Goal: Navigation & Orientation: Find specific page/section

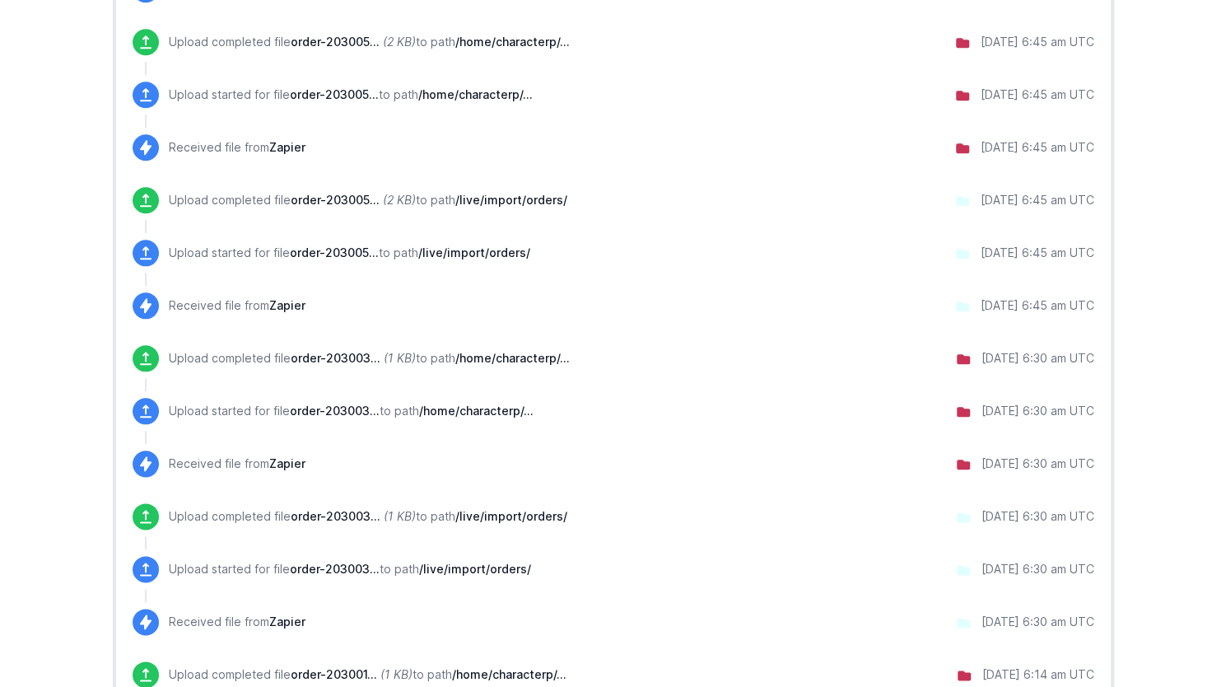
scroll to position [1274, 0]
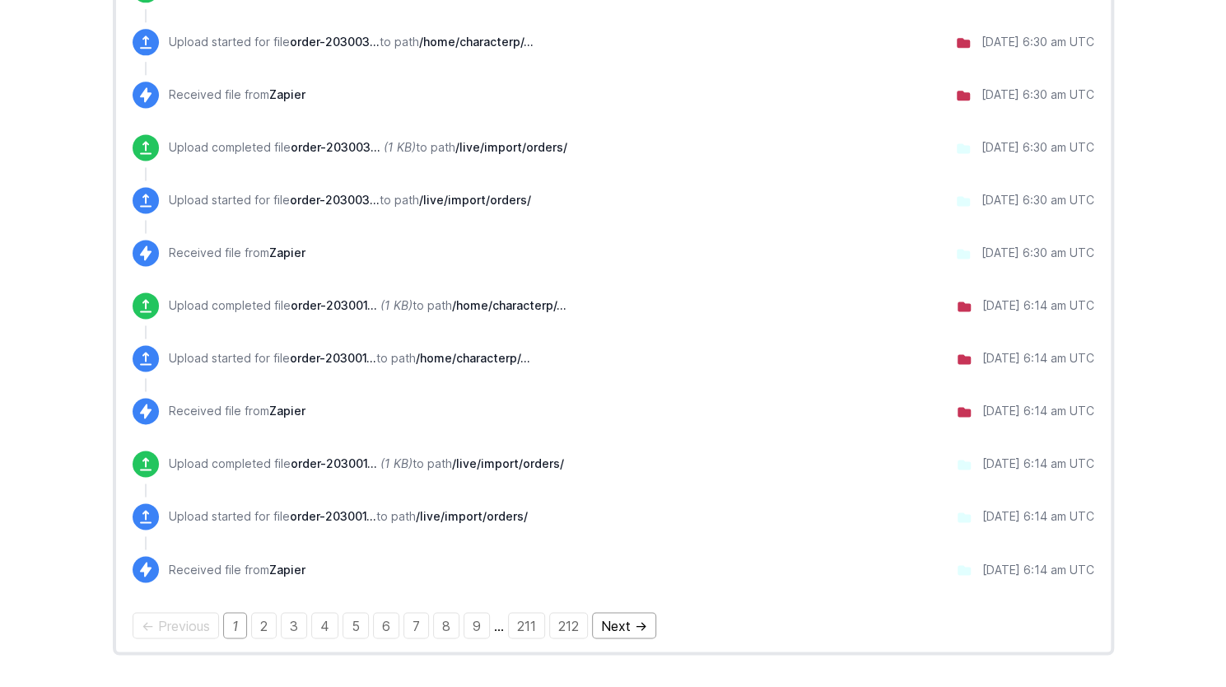
click at [616, 623] on link "Next →" at bounding box center [624, 625] width 64 height 26
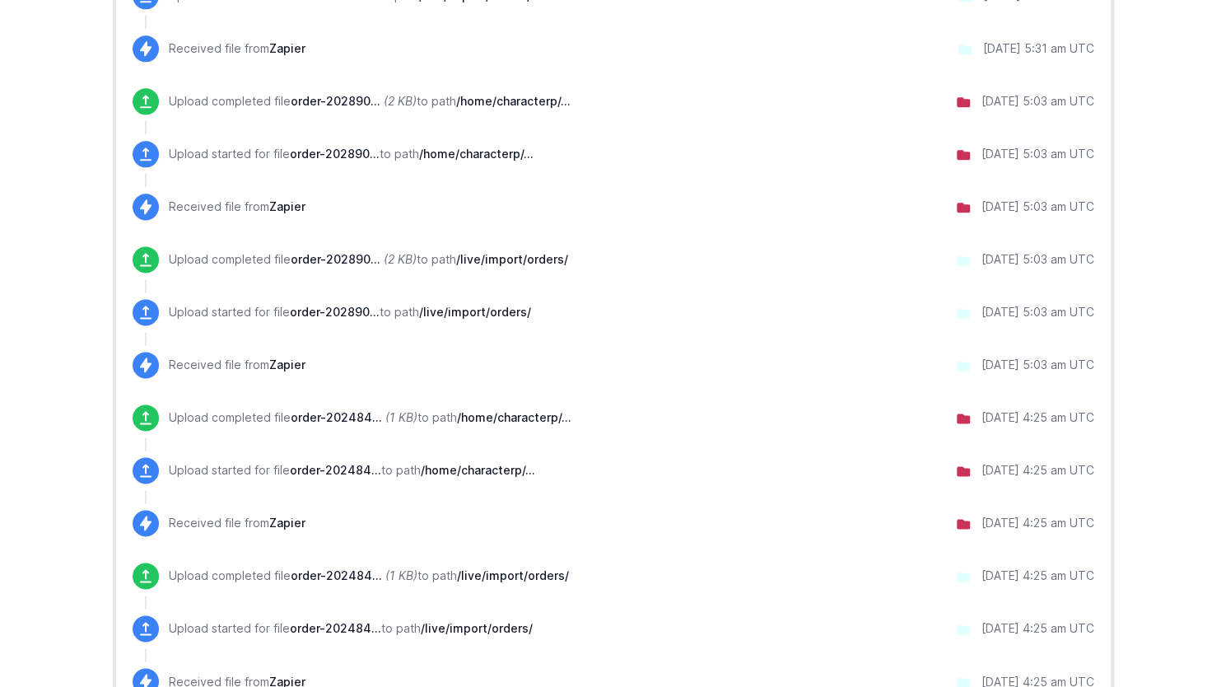
scroll to position [1274, 0]
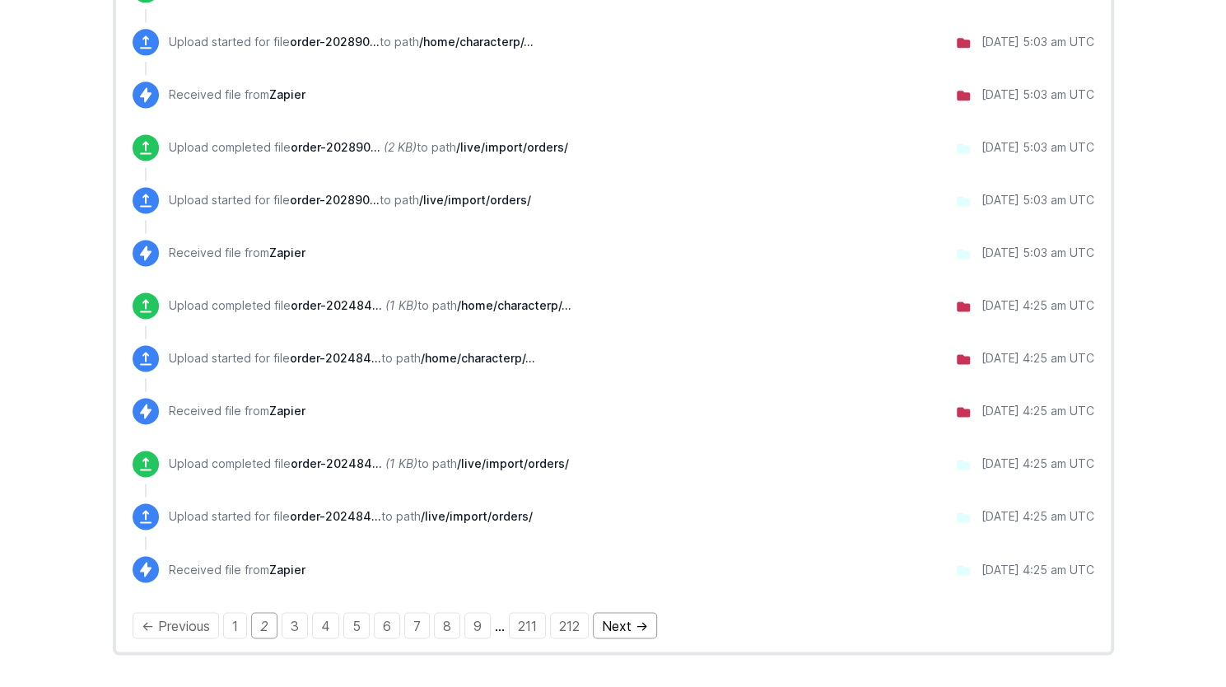
click at [625, 624] on link "Next →" at bounding box center [625, 625] width 64 height 26
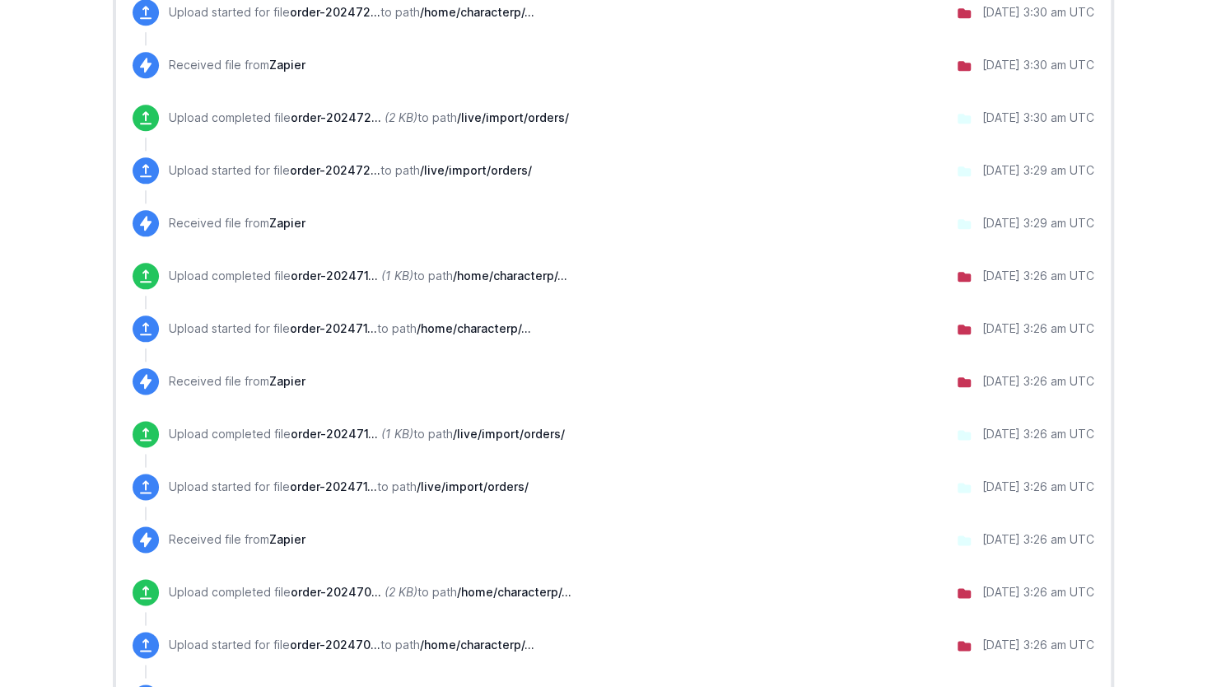
scroll to position [1274, 0]
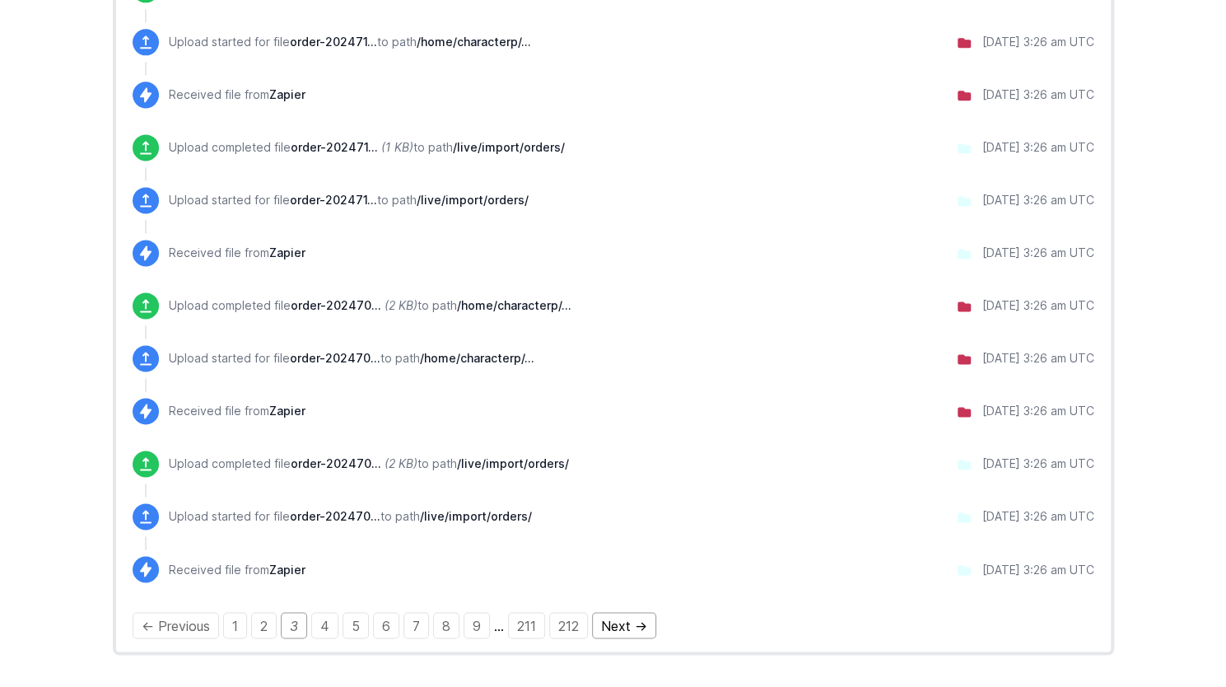
click at [621, 626] on link "Next →" at bounding box center [624, 625] width 64 height 26
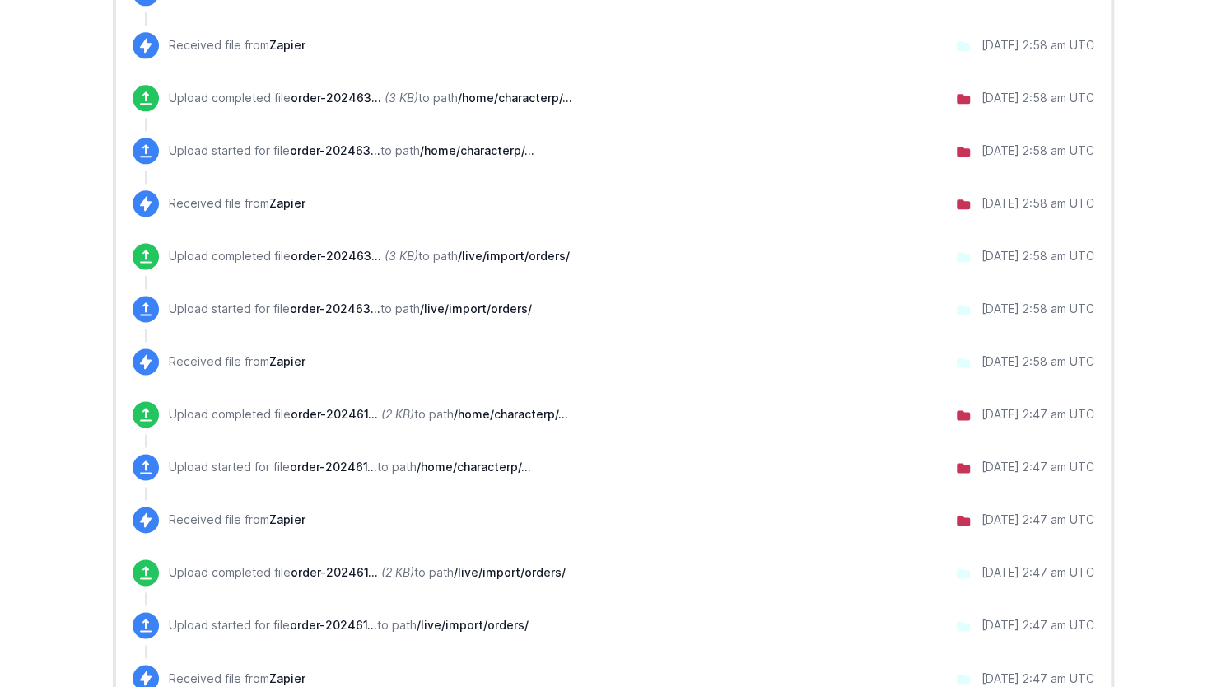
scroll to position [1274, 0]
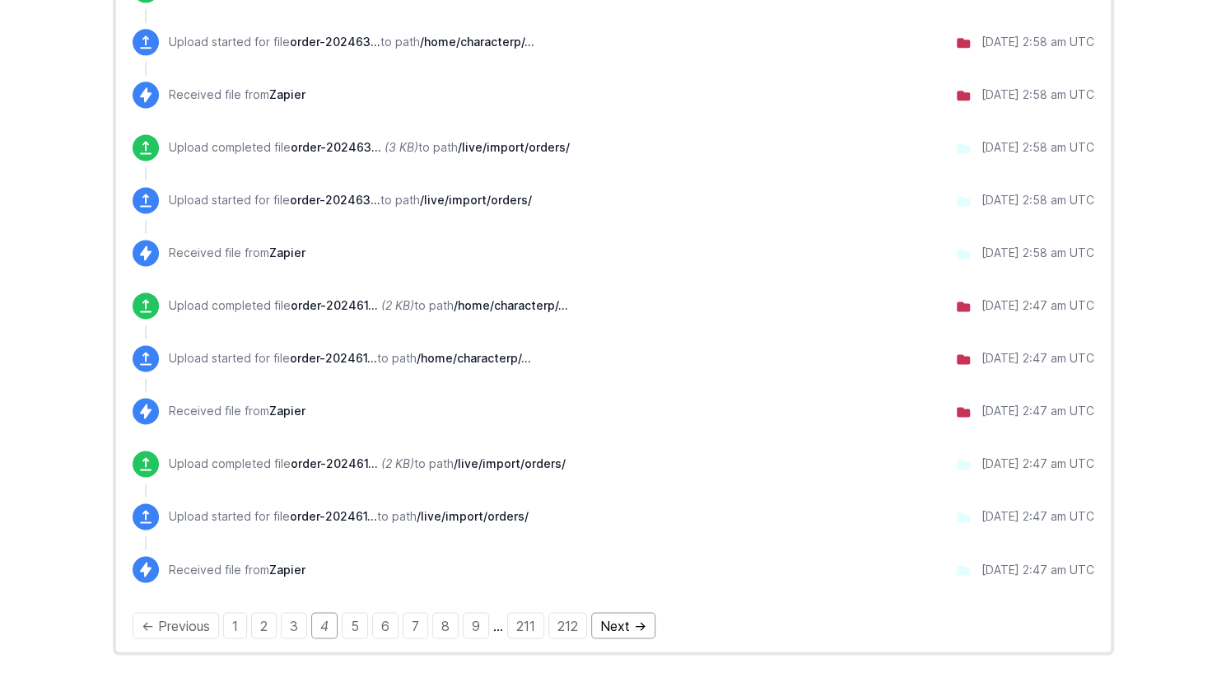
click at [607, 625] on link "Next →" at bounding box center [623, 625] width 64 height 26
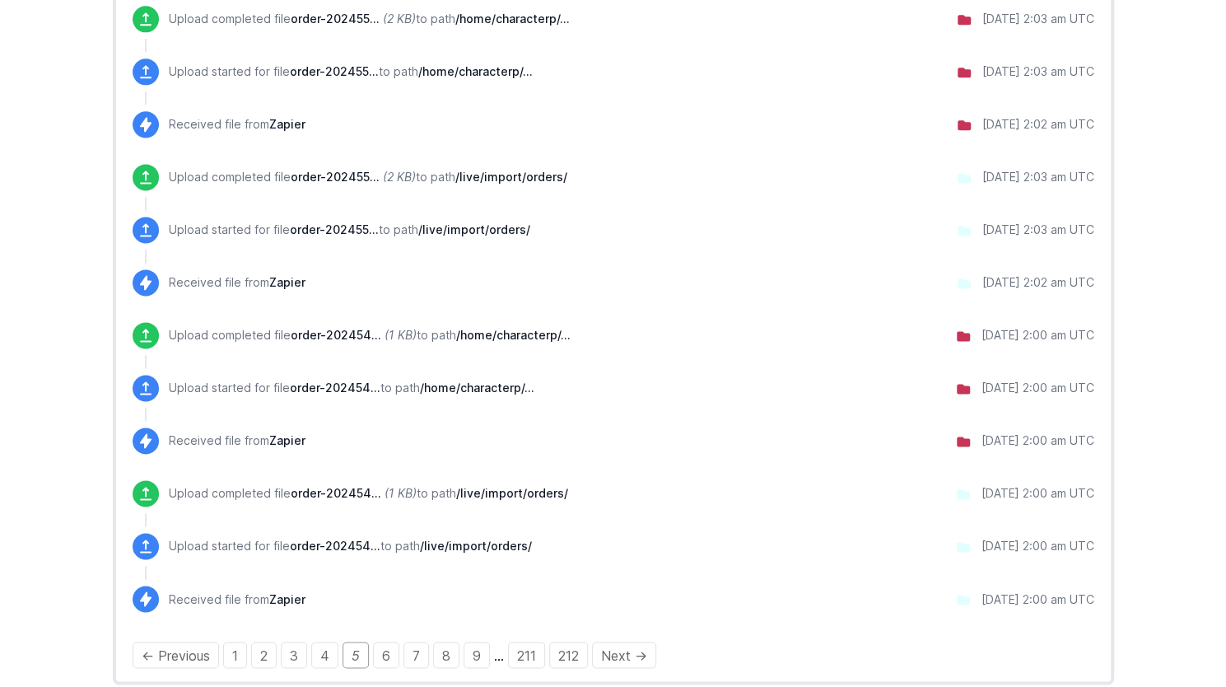
scroll to position [1274, 0]
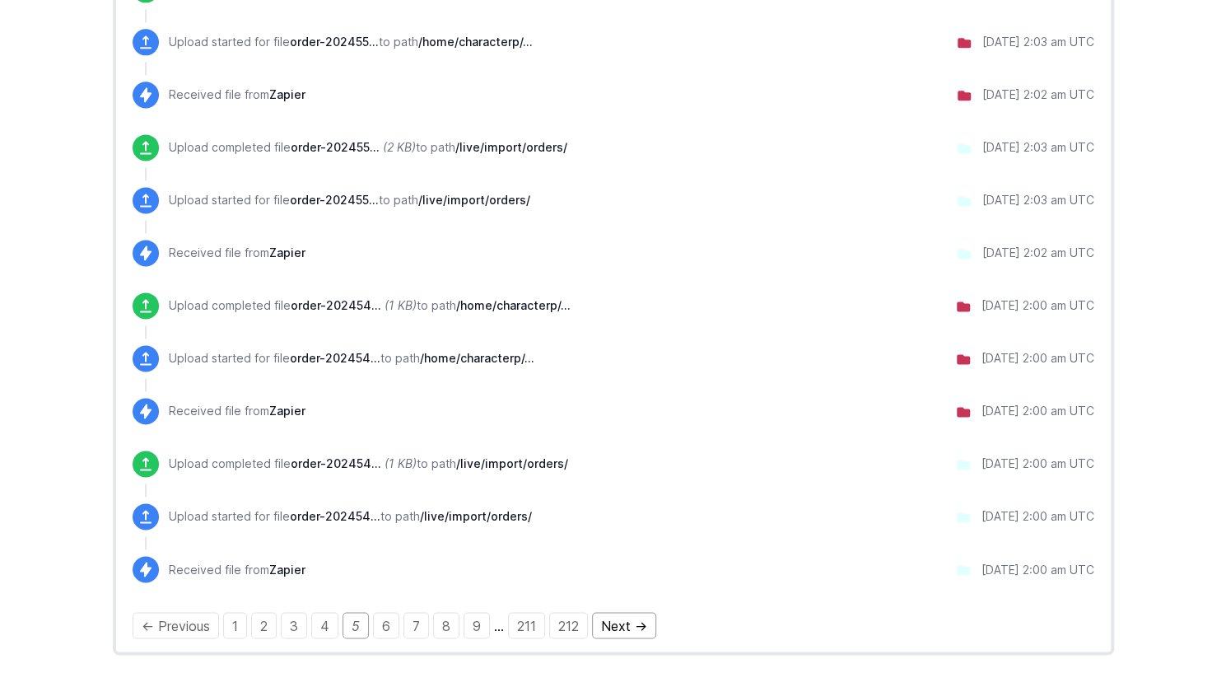
click at [622, 622] on link "Next →" at bounding box center [624, 625] width 64 height 26
